Goal: Find specific page/section: Find specific page/section

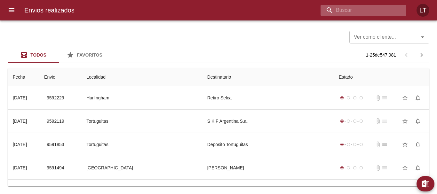
click at [371, 12] on input "buscar" at bounding box center [357, 10] width 75 height 11
paste input "9579526"
type input "9579526"
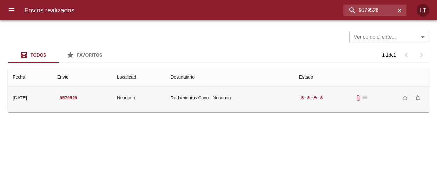
click at [284, 96] on td "Rodamientos Cuyo - Neuquen" at bounding box center [229, 97] width 129 height 23
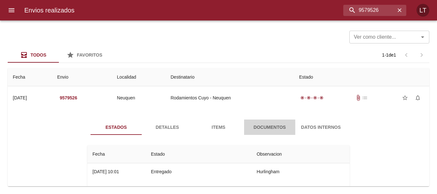
click at [254, 129] on span "Documentos" at bounding box center [269, 127] width 43 height 8
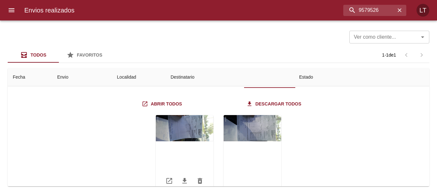
scroll to position [64, 0]
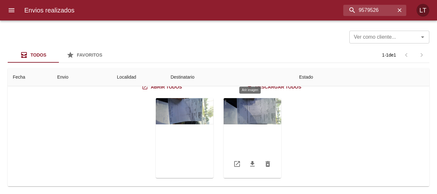
click at [263, 109] on div "Tabla de envíos del cliente" at bounding box center [252, 138] width 58 height 80
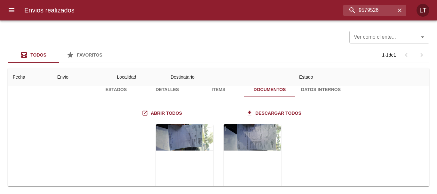
scroll to position [0, 0]
